Goal: Transaction & Acquisition: Purchase product/service

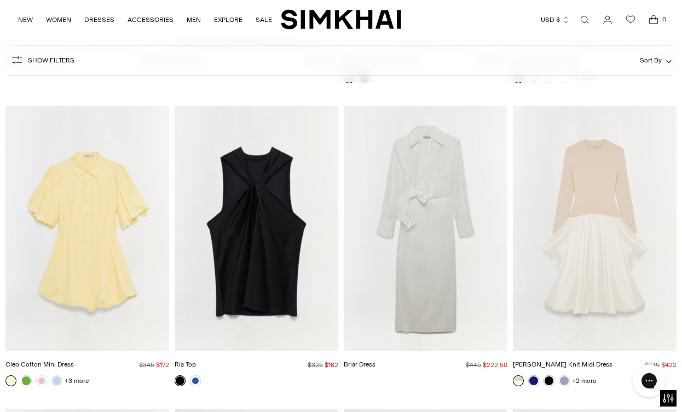
scroll to position [21054, 0]
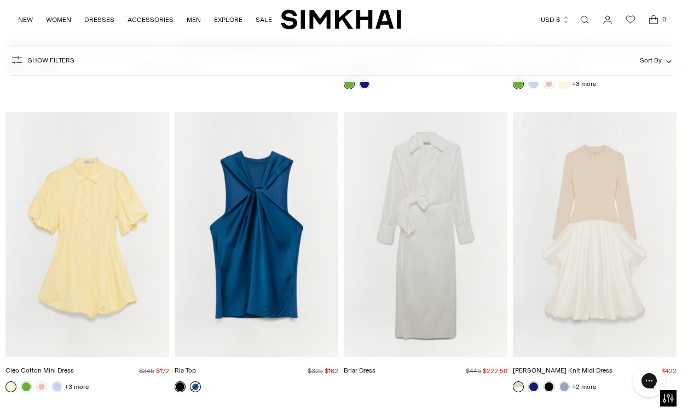
click at [197, 381] on link at bounding box center [195, 386] width 11 height 11
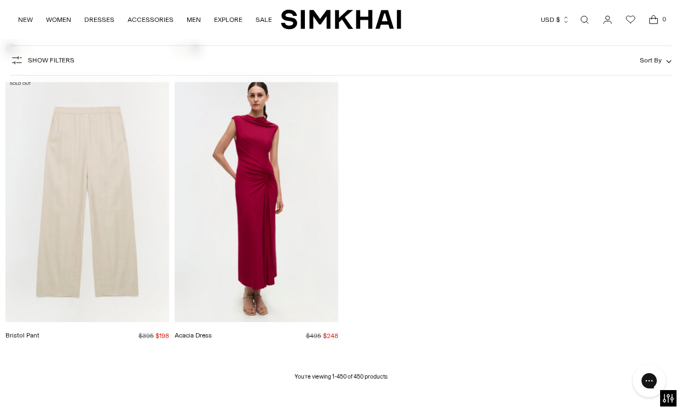
scroll to position [33666, 0]
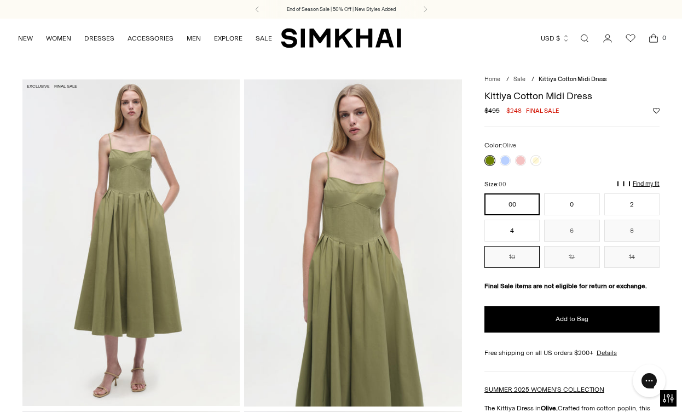
click at [528, 255] on button "10" at bounding box center [512, 257] width 55 height 22
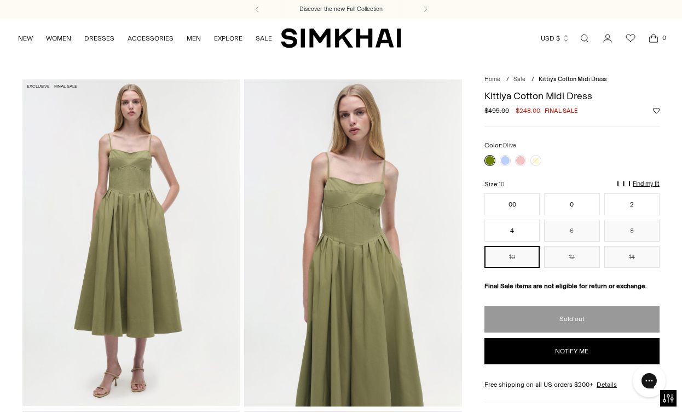
click at [499, 161] on div at bounding box center [512, 160] width 61 height 15
click at [163, 160] on img at bounding box center [130, 242] width 217 height 326
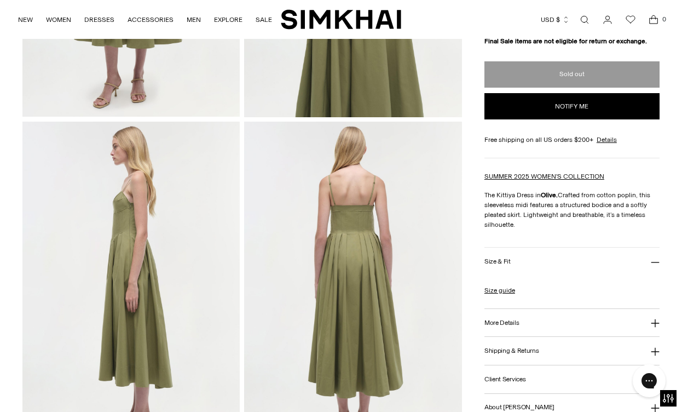
scroll to position [354, 0]
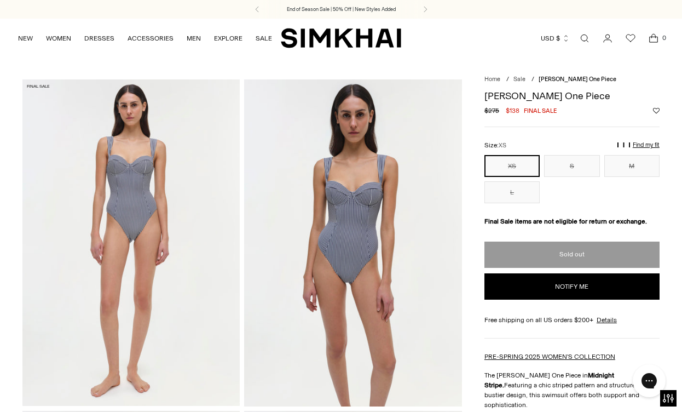
click at [163, 192] on img at bounding box center [130, 242] width 217 height 326
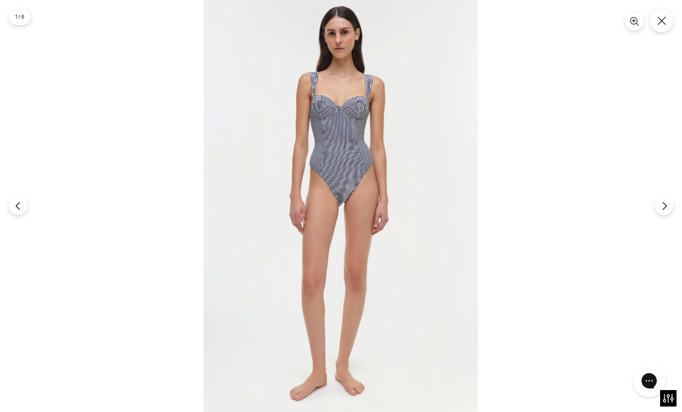
click at [333, 133] on img at bounding box center [341, 206] width 274 height 412
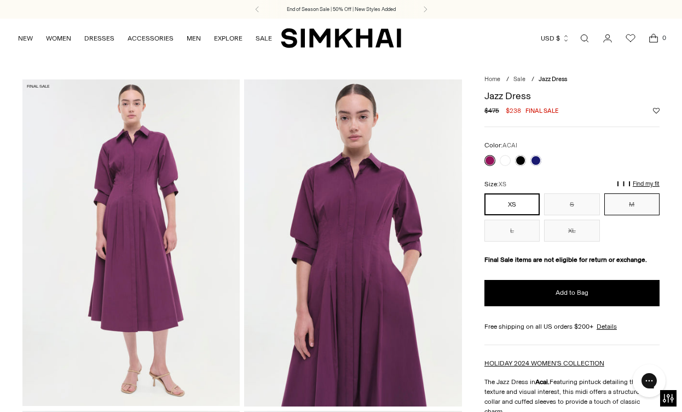
click at [638, 210] on button "M" at bounding box center [631, 204] width 55 height 22
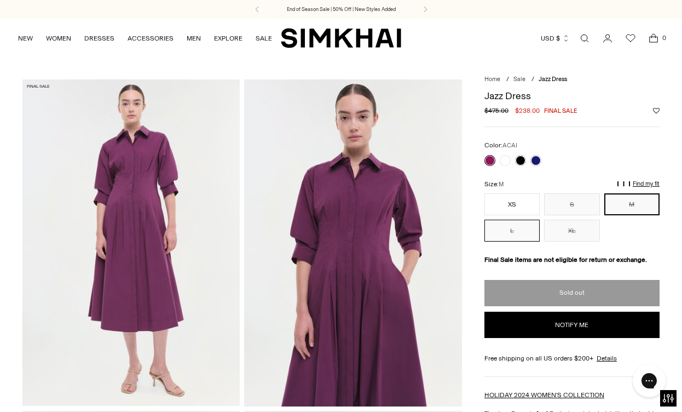
click at [516, 230] on button "L" at bounding box center [512, 231] width 55 height 22
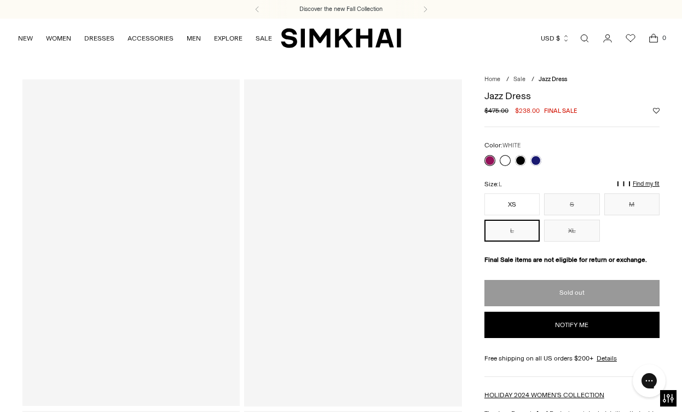
click at [508, 160] on link at bounding box center [505, 160] width 11 height 11
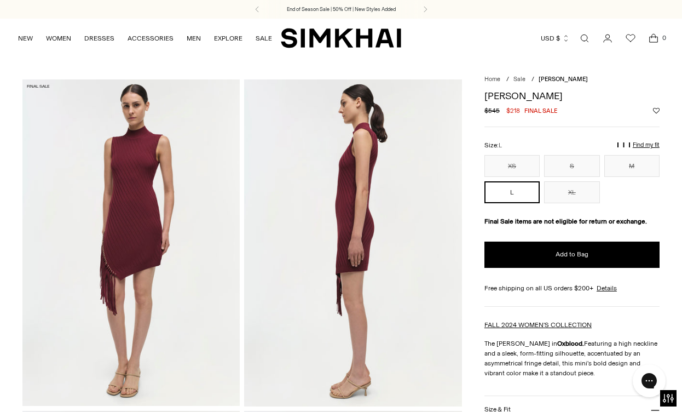
click at [141, 209] on img at bounding box center [130, 242] width 217 height 326
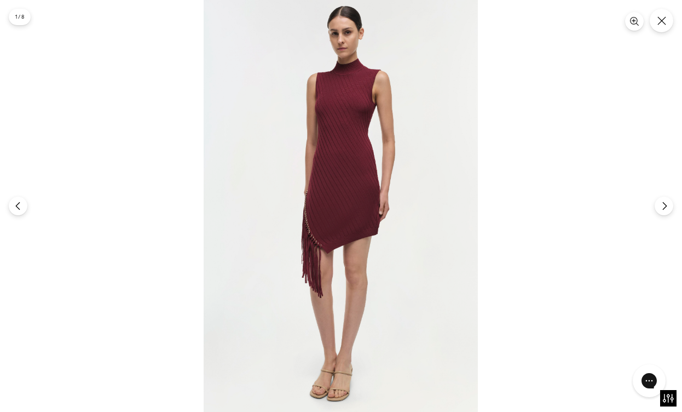
click at [363, 107] on img at bounding box center [341, 206] width 274 height 412
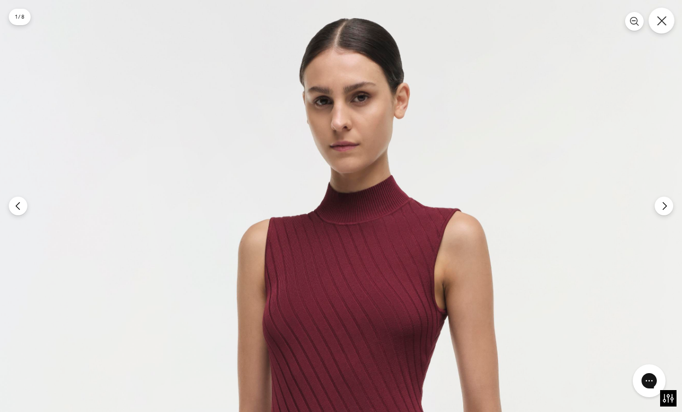
click at [667, 27] on button "Close" at bounding box center [662, 21] width 26 height 26
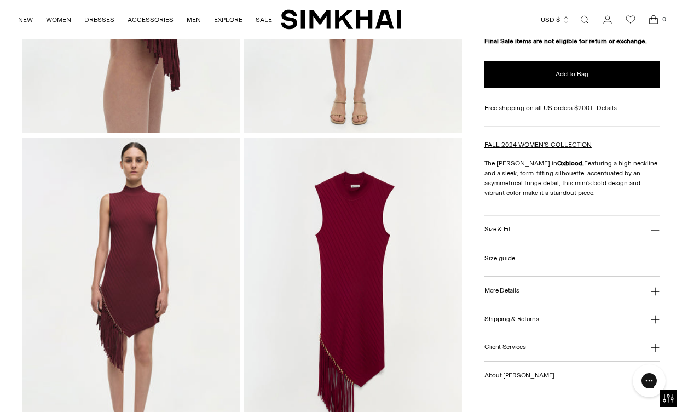
scroll to position [979, 0]
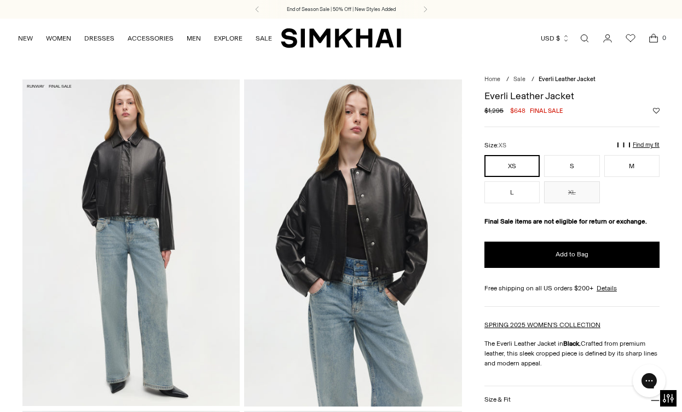
click at [112, 195] on img at bounding box center [130, 242] width 217 height 326
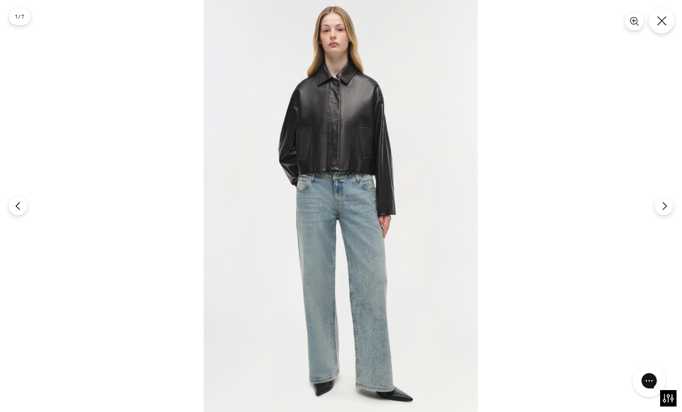
click at [661, 28] on button "Close" at bounding box center [662, 21] width 26 height 26
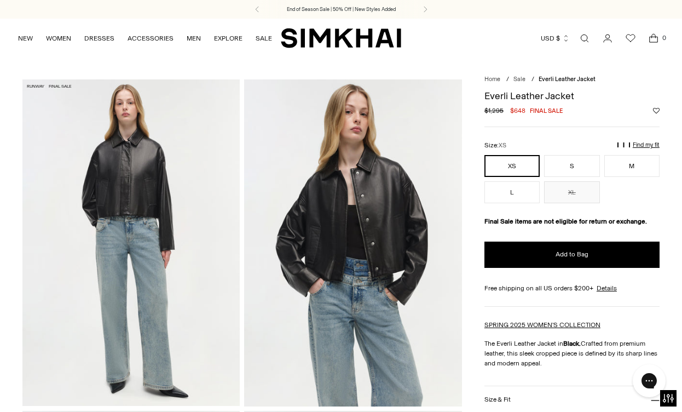
click at [131, 206] on img at bounding box center [130, 242] width 217 height 326
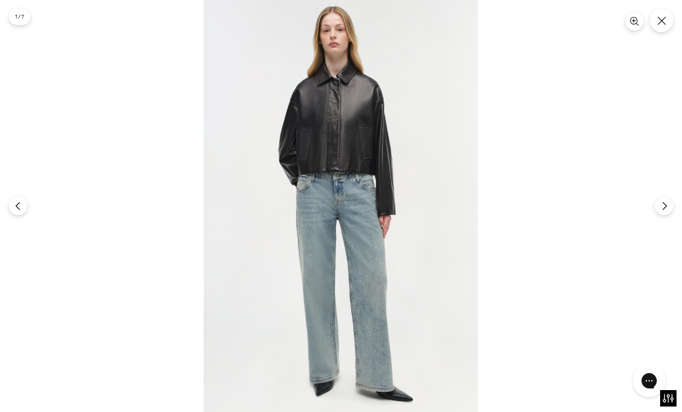
click at [303, 120] on img at bounding box center [341, 206] width 274 height 412
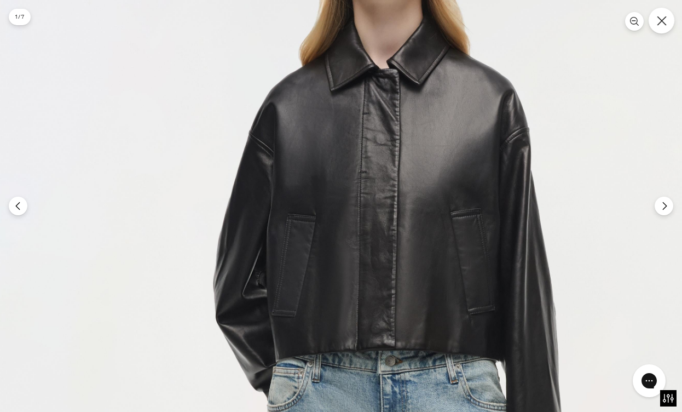
click at [664, 29] on button "Close" at bounding box center [662, 21] width 26 height 26
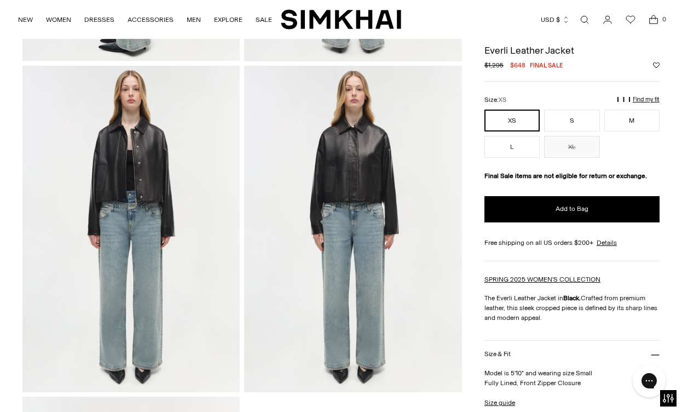
scroll to position [494, 0]
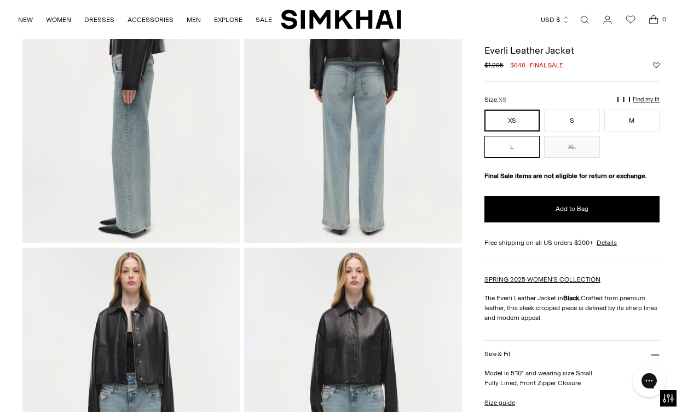
click at [527, 149] on button "L" at bounding box center [512, 147] width 55 height 22
click at [550, 97] on p "Find my fit" at bounding box center [544, 104] width 13 height 20
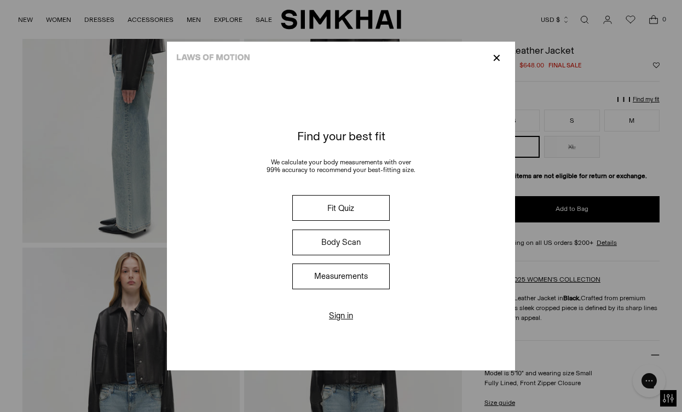
click at [493, 58] on p "✕" at bounding box center [496, 58] width 15 height 19
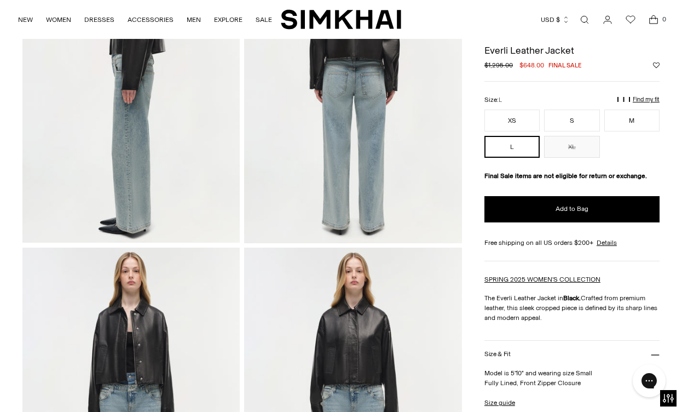
click at [550, 100] on p "Find my fit" at bounding box center [544, 104] width 13 height 20
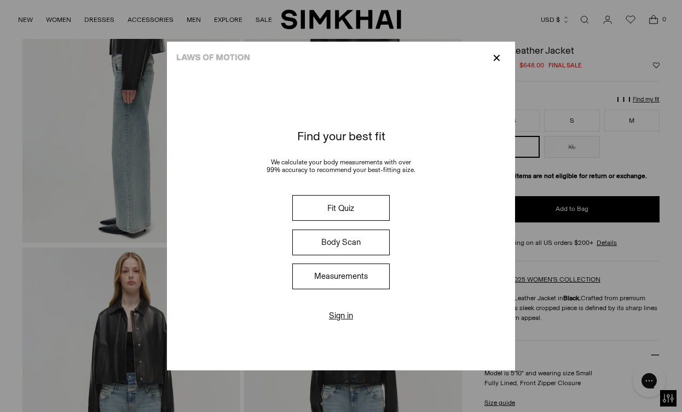
click at [308, 215] on button "Fit Quiz" at bounding box center [340, 208] width 97 height 26
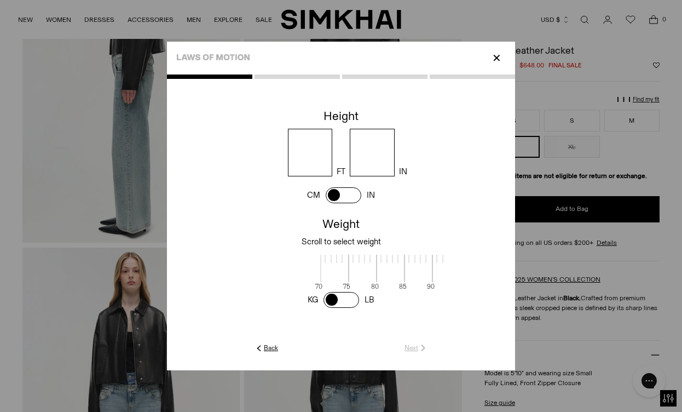
scroll to position [1, 356]
click at [315, 161] on input "number" at bounding box center [310, 153] width 45 height 48
type input "*"
click at [361, 153] on input "number" at bounding box center [372, 153] width 45 height 48
type input "*"
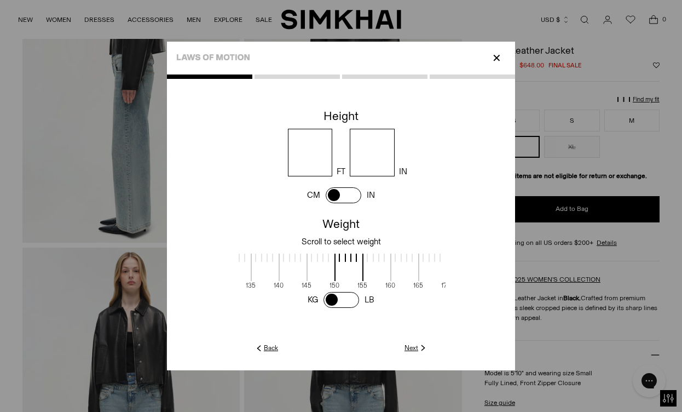
scroll to position [1, 435]
drag, startPoint x: 355, startPoint y: 282, endPoint x: 253, endPoint y: 300, distance: 102.9
click at [254, 299] on cc-weight at bounding box center [341, 262] width 348 height 96
click at [415, 349] on link "Next" at bounding box center [417, 348] width 24 height 10
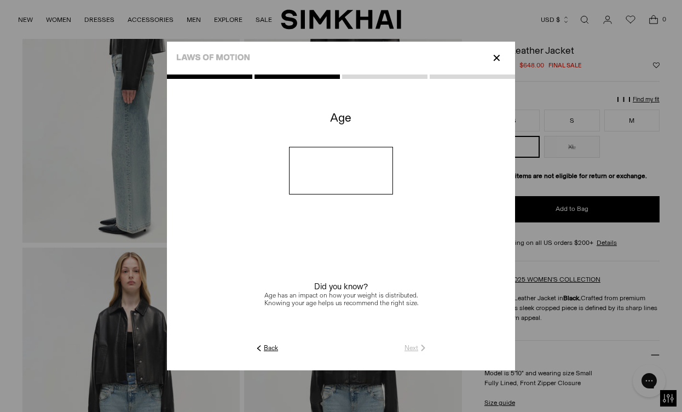
click at [345, 165] on input "number" at bounding box center [341, 171] width 105 height 48
type input "**"
click at [411, 346] on link "Next" at bounding box center [417, 348] width 24 height 10
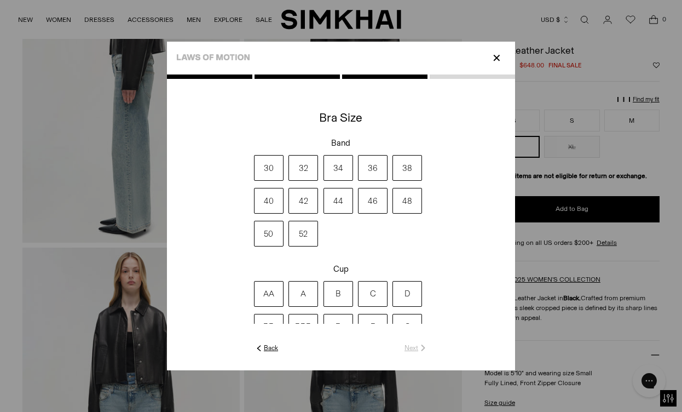
click at [342, 158] on label "34" at bounding box center [339, 168] width 30 height 26
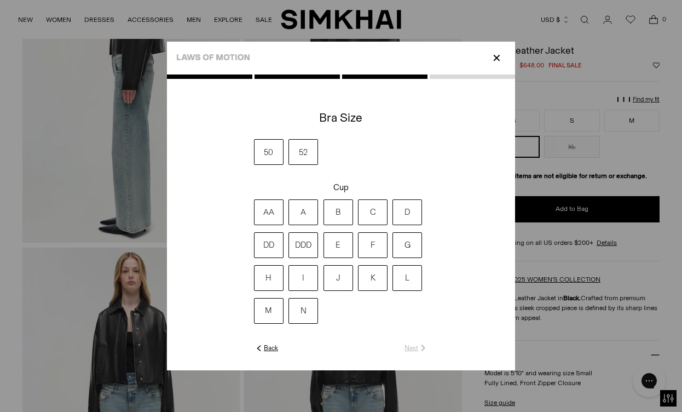
click at [376, 210] on label "C" at bounding box center [373, 212] width 30 height 26
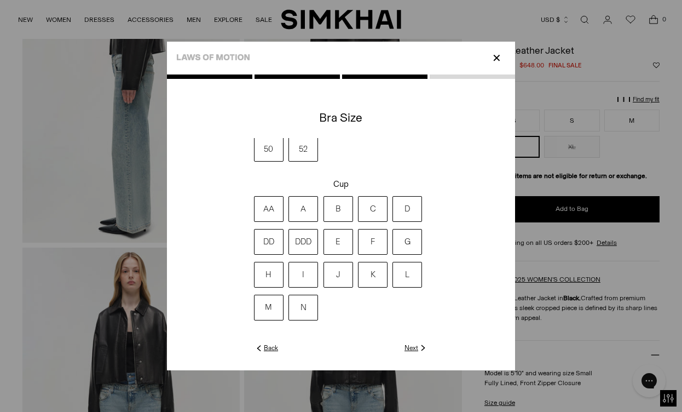
scroll to position [84, 0]
click at [414, 348] on link "Next" at bounding box center [417, 348] width 24 height 10
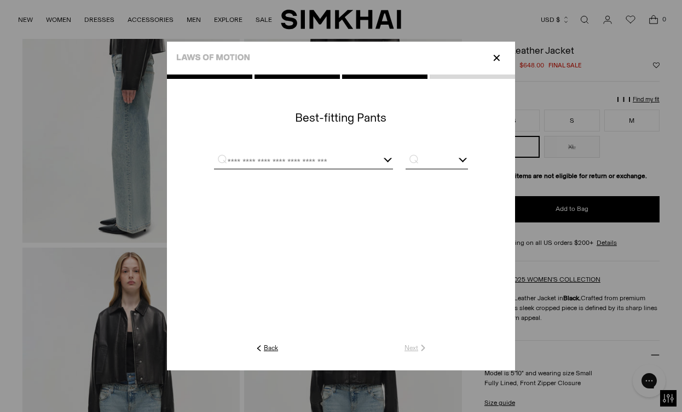
click at [370, 163] on div at bounding box center [303, 162] width 179 height 14
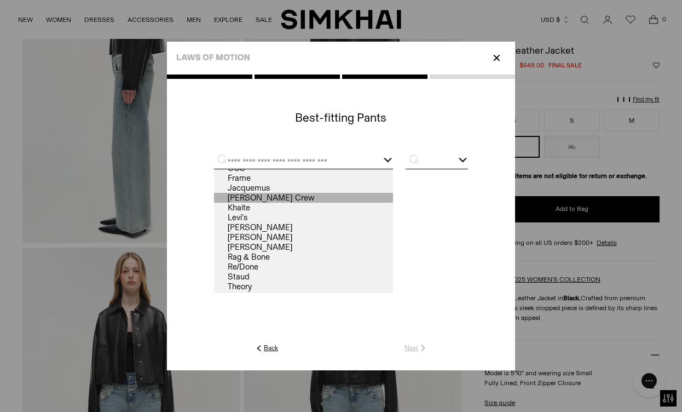
scroll to position [0, 0]
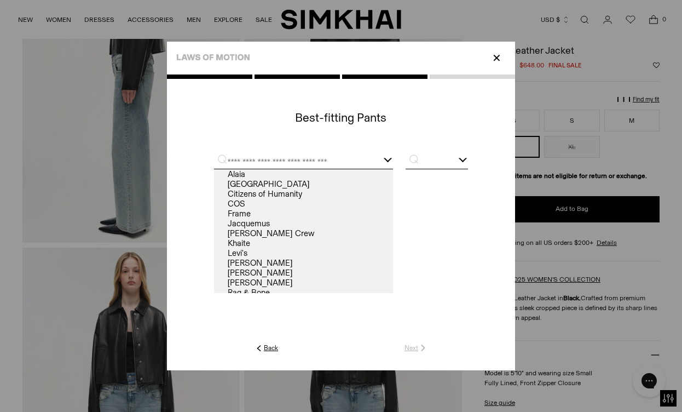
click at [494, 66] on p "✕" at bounding box center [496, 58] width 15 height 19
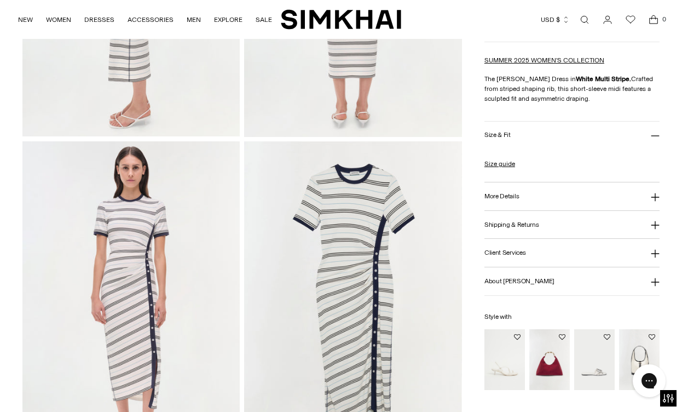
scroll to position [683, 0]
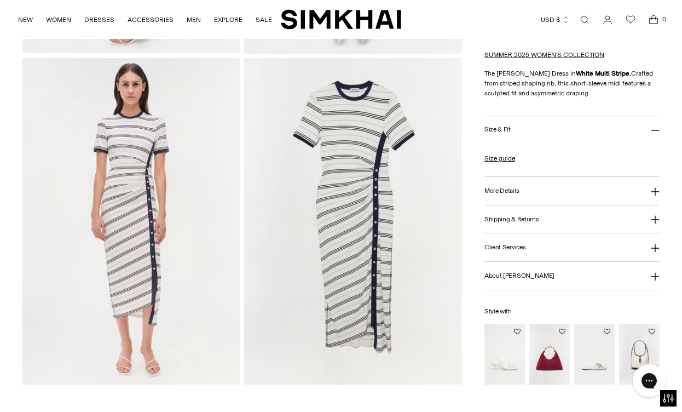
click at [368, 131] on img at bounding box center [352, 221] width 217 height 326
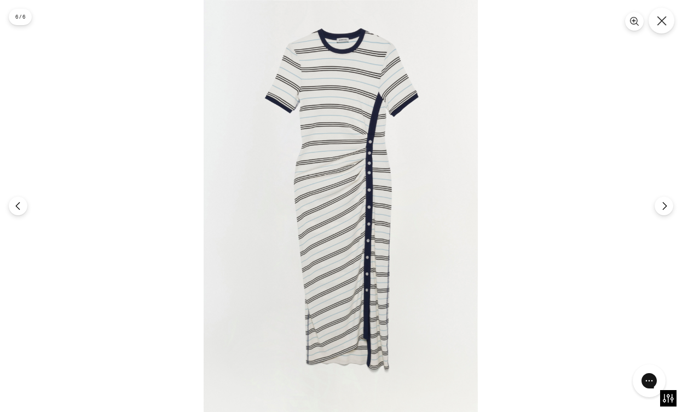
click at [660, 19] on icon "Close" at bounding box center [661, 20] width 9 height 9
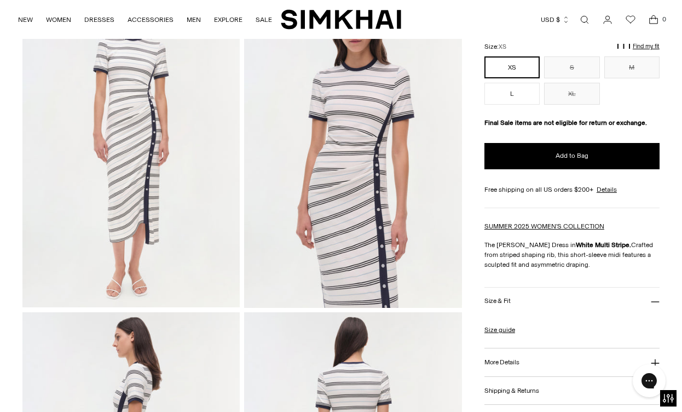
scroll to position [105, 0]
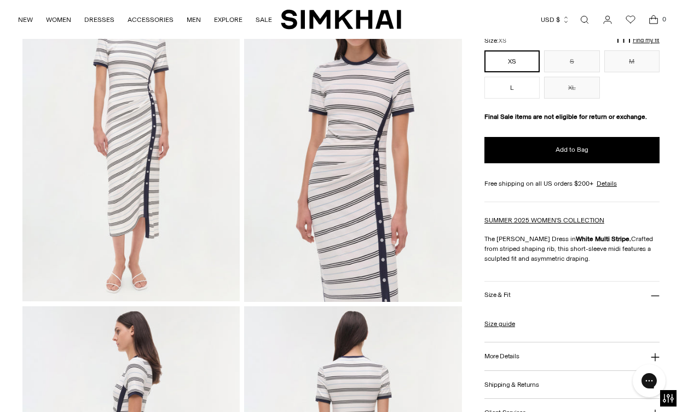
click at [516, 356] on h3 "More Details" at bounding box center [502, 356] width 34 height 7
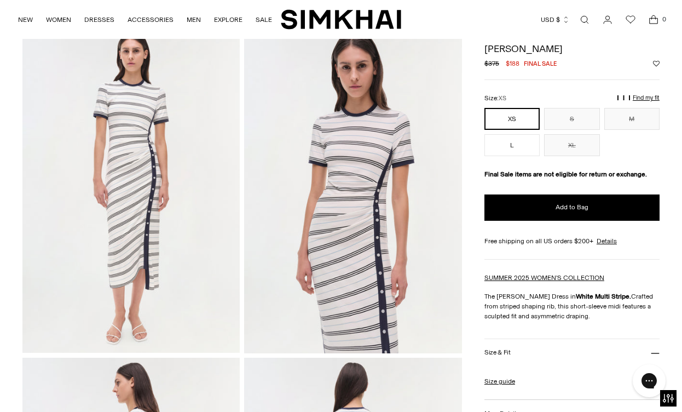
scroll to position [0, 0]
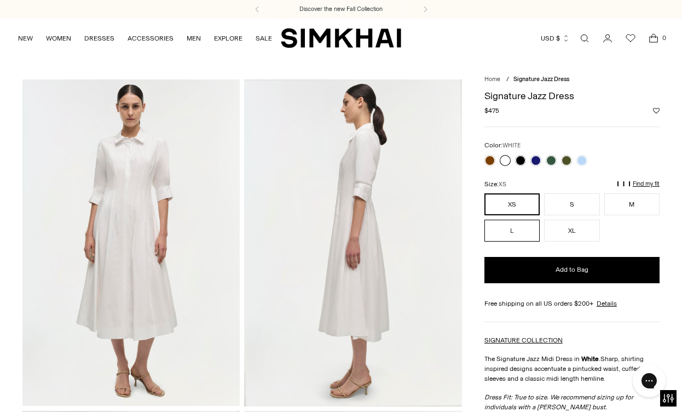
click at [508, 225] on button "L" at bounding box center [512, 231] width 55 height 22
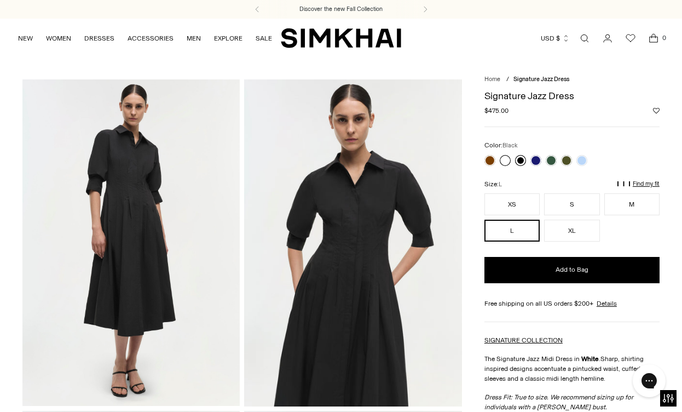
click at [522, 157] on link at bounding box center [520, 160] width 11 height 11
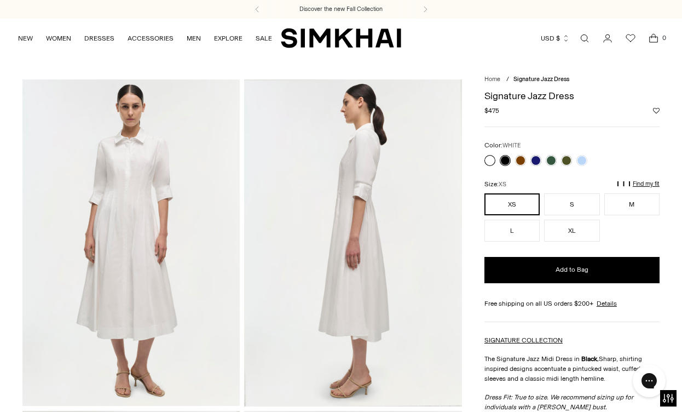
click at [488, 162] on link at bounding box center [490, 160] width 11 height 11
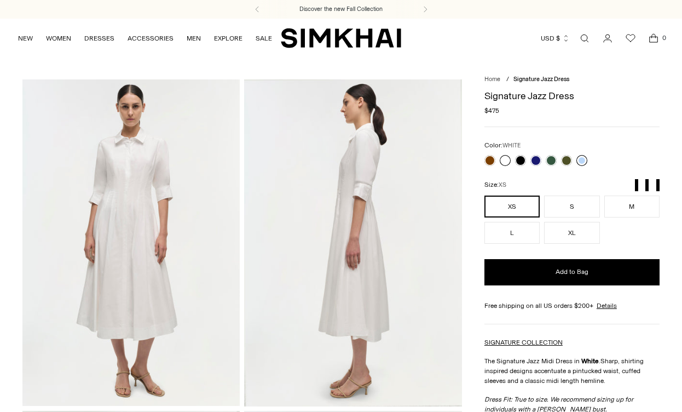
click at [587, 161] on link at bounding box center [581, 160] width 11 height 11
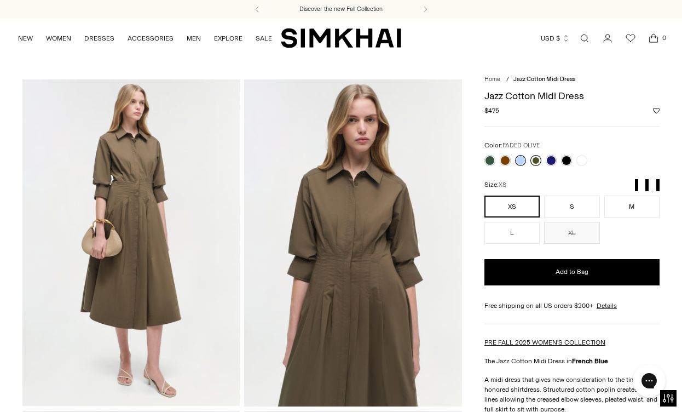
click at [536, 162] on link at bounding box center [536, 160] width 11 height 11
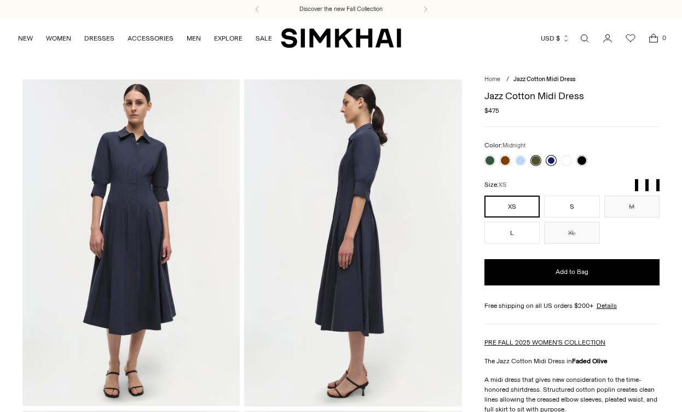
click at [551, 161] on link at bounding box center [551, 160] width 11 height 11
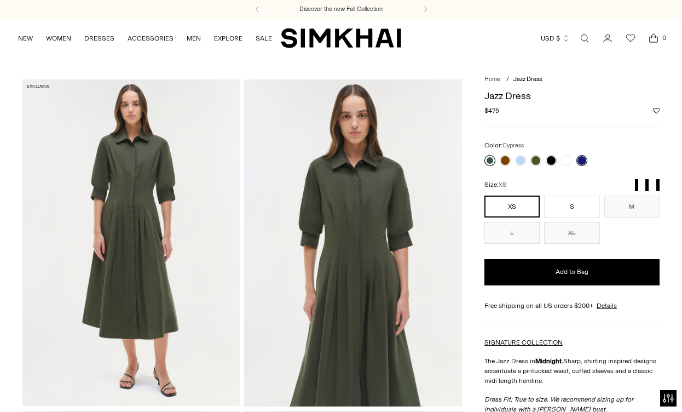
click at [489, 160] on link at bounding box center [490, 160] width 11 height 11
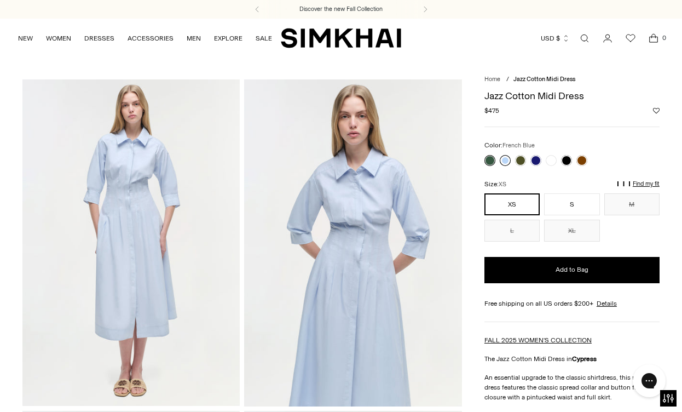
click at [504, 156] on link at bounding box center [505, 160] width 11 height 11
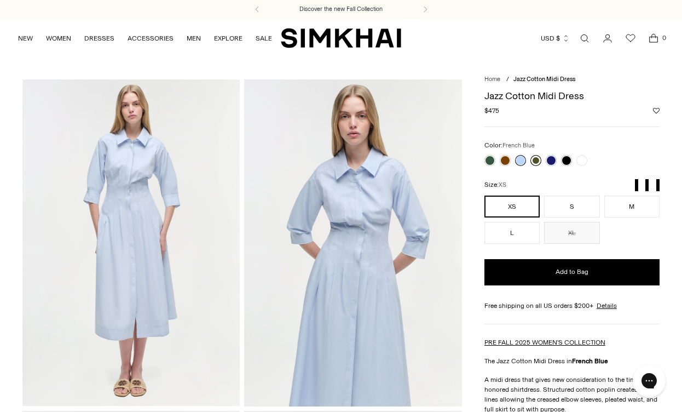
click at [534, 162] on link at bounding box center [536, 160] width 11 height 11
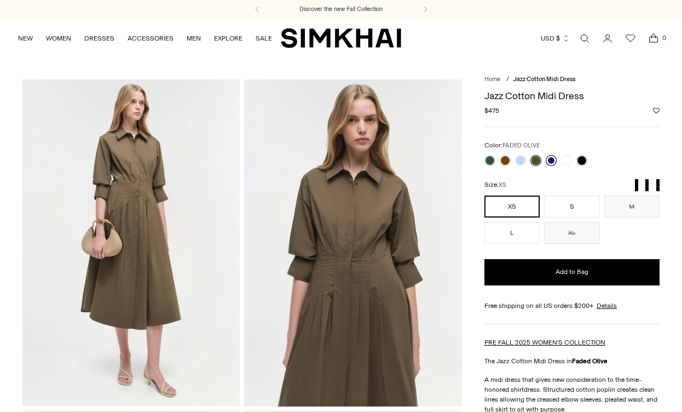
click at [547, 160] on link at bounding box center [551, 160] width 11 height 11
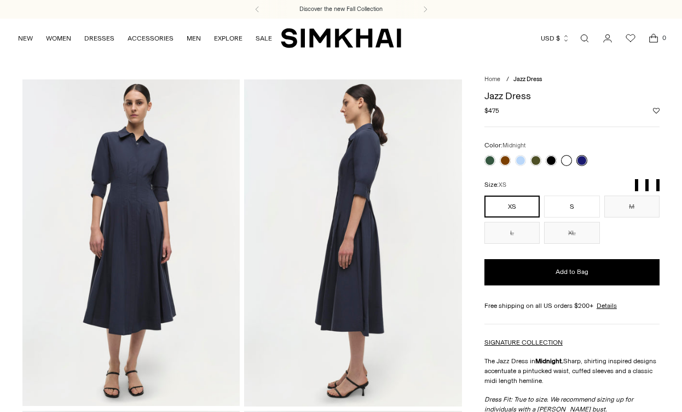
click at [569, 158] on link at bounding box center [566, 160] width 11 height 11
